Goal: Task Accomplishment & Management: Manage account settings

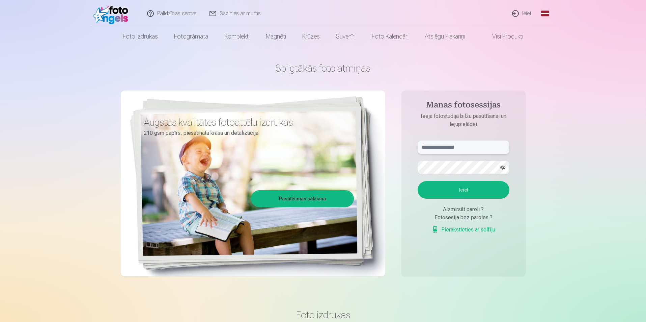
click at [472, 151] on input "text" at bounding box center [464, 146] width 92 height 13
type input "**********"
click at [418, 181] on button "Ieiet" at bounding box center [464, 190] width 92 height 18
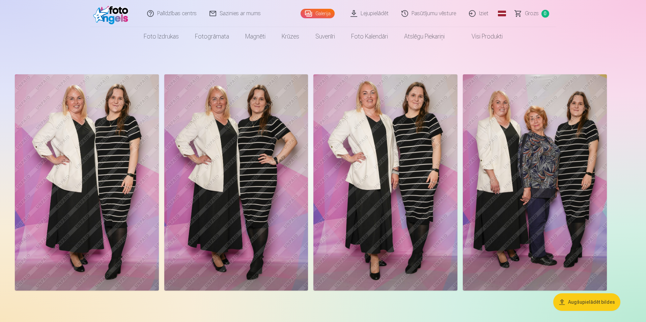
click at [480, 10] on link "Iziet" at bounding box center [479, 13] width 32 height 27
